Goal: Transaction & Acquisition: Purchase product/service

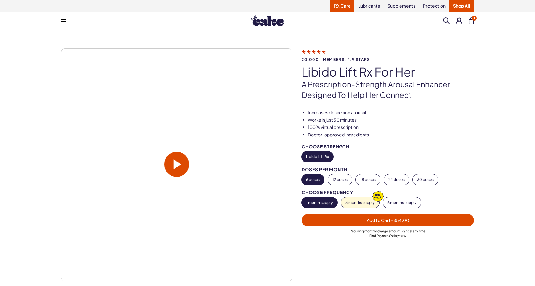
click at [341, 6] on link "RX Care" at bounding box center [343, 6] width 24 height 12
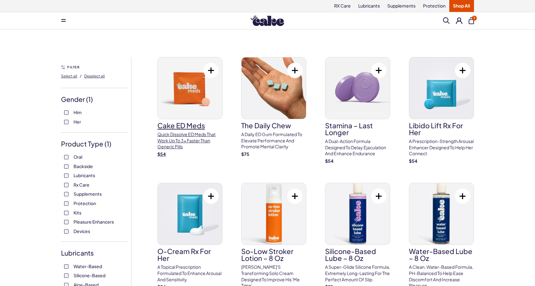
click at [190, 97] on img at bounding box center [190, 87] width 64 height 61
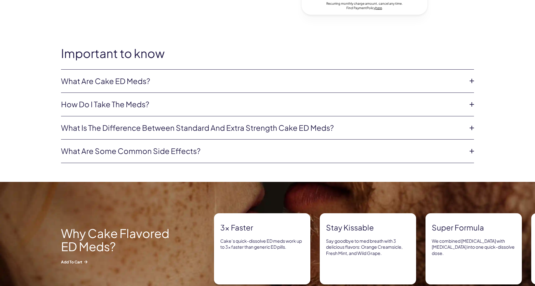
scroll to position [331, 0]
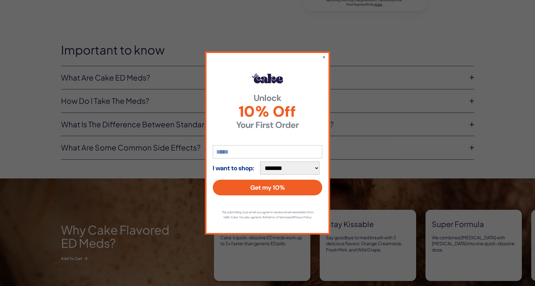
click at [472, 74] on div "**********" at bounding box center [267, 143] width 535 height 286
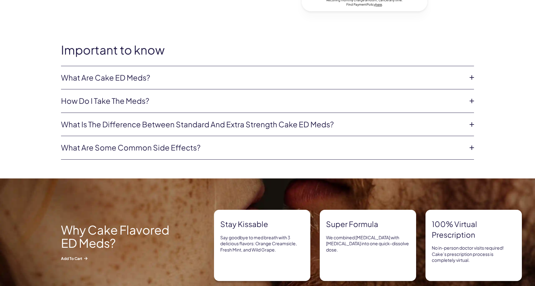
click at [472, 76] on icon at bounding box center [471, 77] width 9 height 9
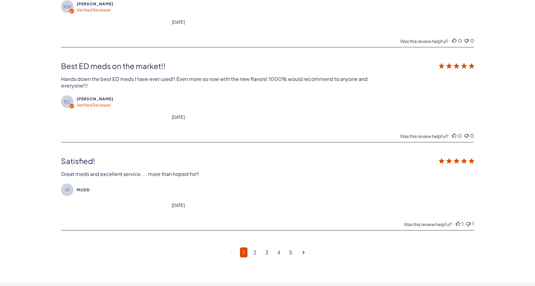
scroll to position [2134, 0]
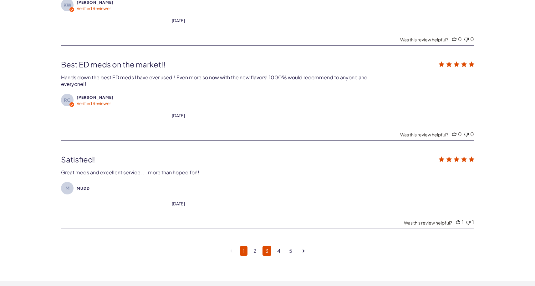
click at [266, 245] on link "3" at bounding box center [267, 250] width 9 height 10
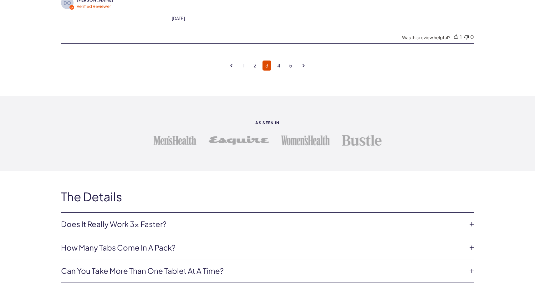
scroll to position [2336, 0]
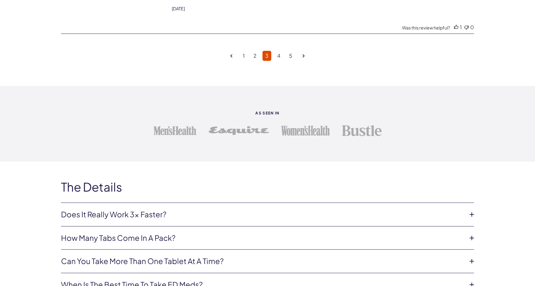
click at [471, 233] on icon at bounding box center [471, 237] width 9 height 9
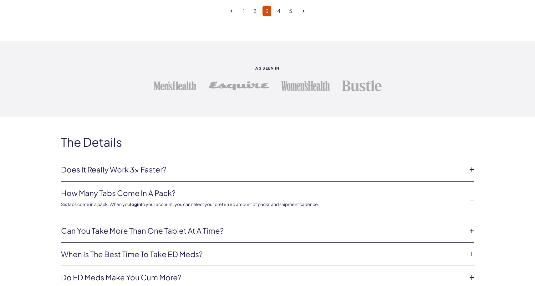
scroll to position [2396, 0]
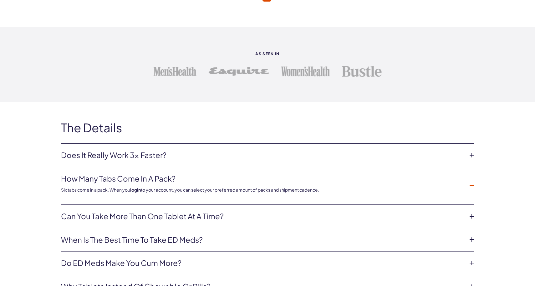
click at [473, 211] on icon at bounding box center [471, 215] width 9 height 9
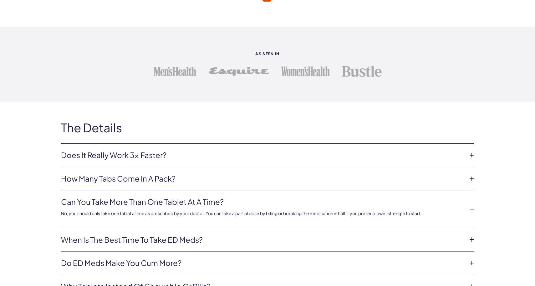
click at [472, 235] on icon at bounding box center [471, 239] width 9 height 9
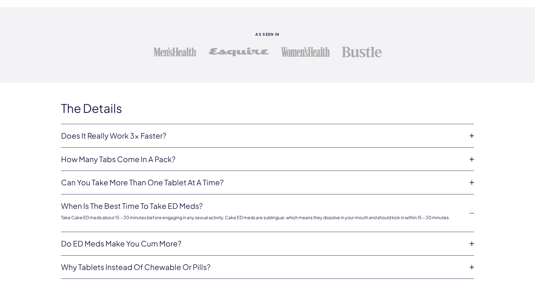
scroll to position [2417, 0]
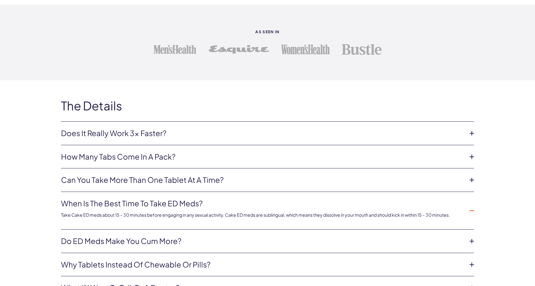
click at [474, 236] on icon at bounding box center [471, 240] width 9 height 9
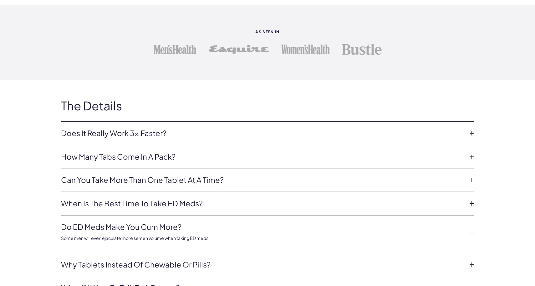
click at [472, 260] on icon at bounding box center [471, 264] width 9 height 9
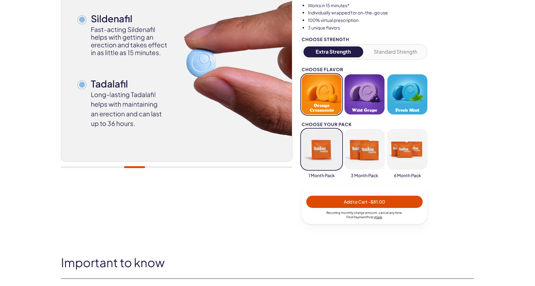
scroll to position [114, 0]
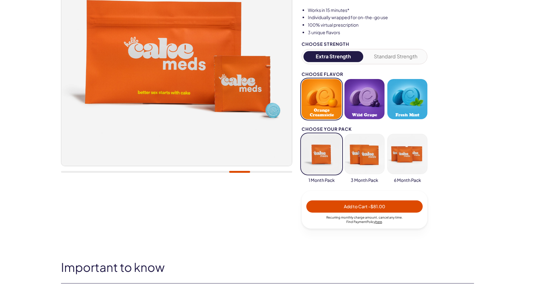
click at [329, 99] on button "Orange Creamsicle" at bounding box center [322, 99] width 40 height 40
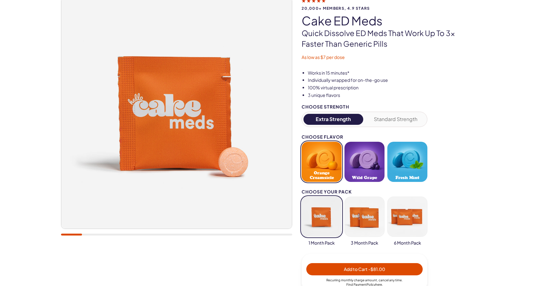
scroll to position [44, 0]
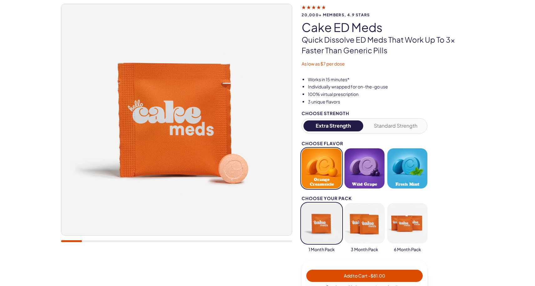
click at [397, 126] on button "Standard Strength" at bounding box center [396, 125] width 60 height 11
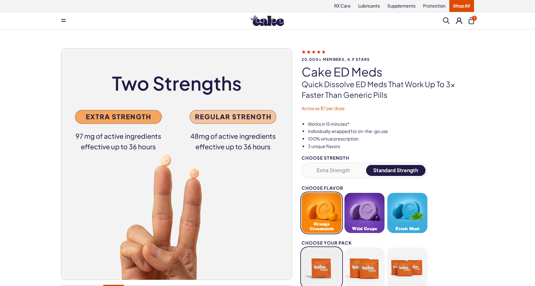
scroll to position [0, 0]
click at [474, 18] on span "1" at bounding box center [474, 18] width 5 height 5
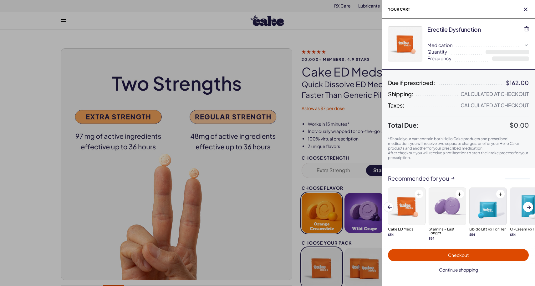
select select "*"
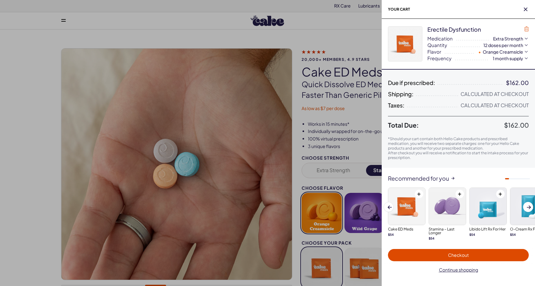
click at [526, 30] on icon "button" at bounding box center [527, 28] width 4 height 5
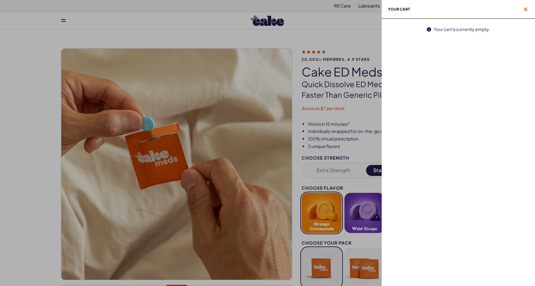
click at [526, 8] on icon "button" at bounding box center [526, 10] width 4 height 4
